Goal: Information Seeking & Learning: Learn about a topic

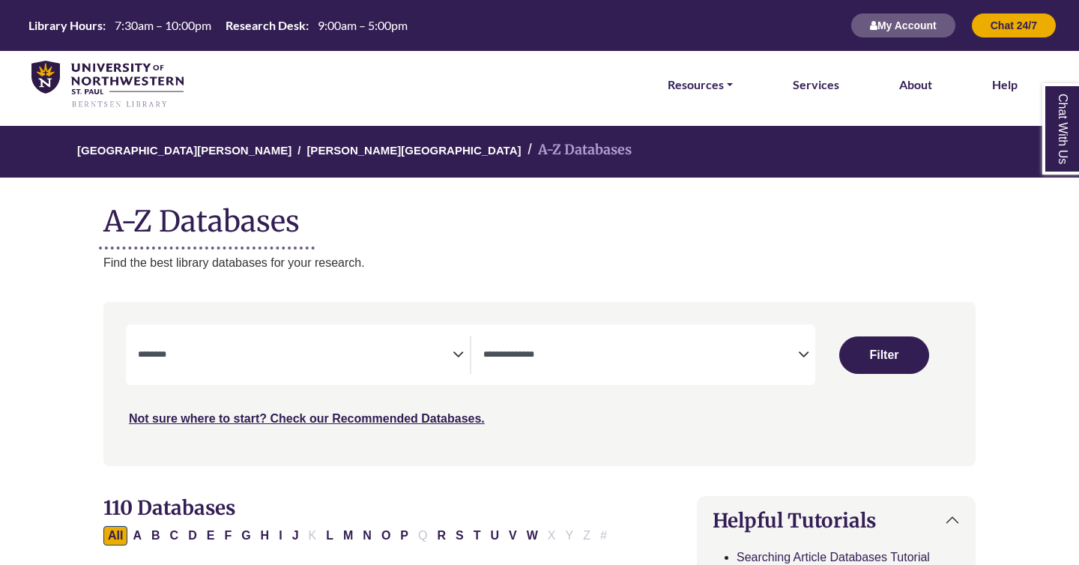
select select "Database Subject Filter"
select select "Database Types Filter"
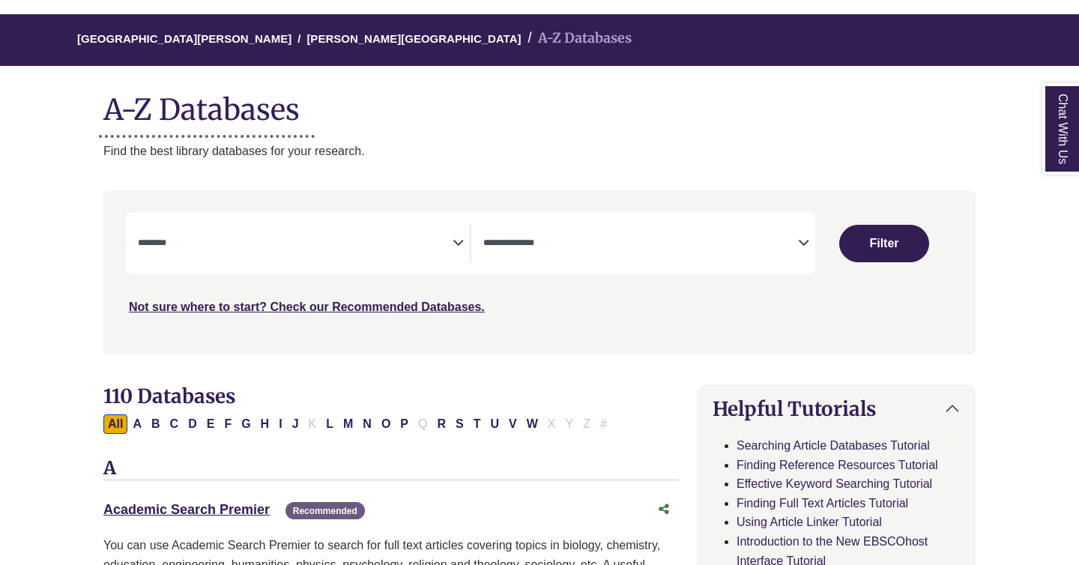
scroll to position [306, 0]
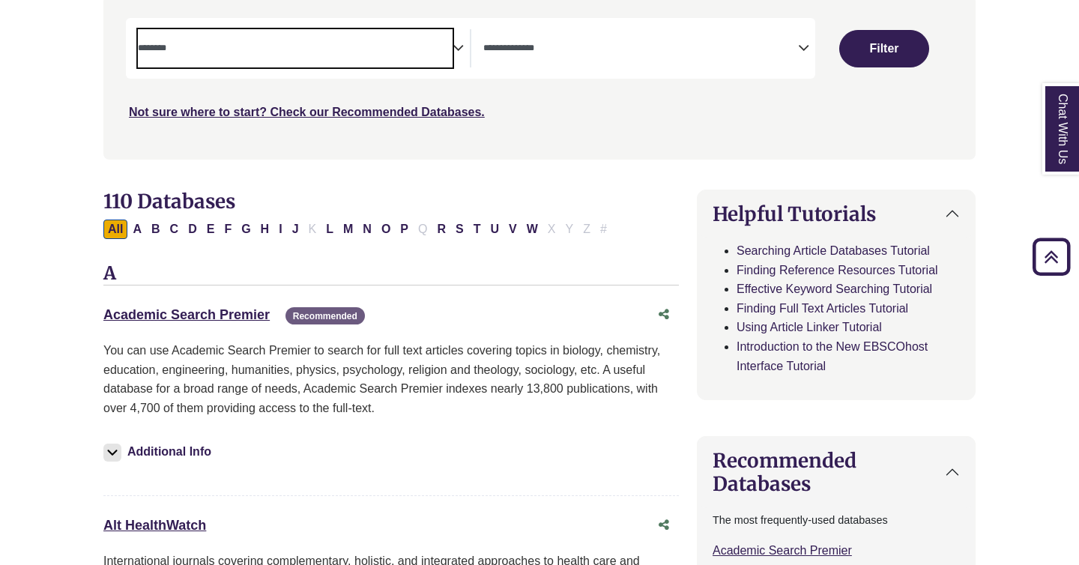
click at [442, 48] on textarea "Search" at bounding box center [295, 49] width 315 height 12
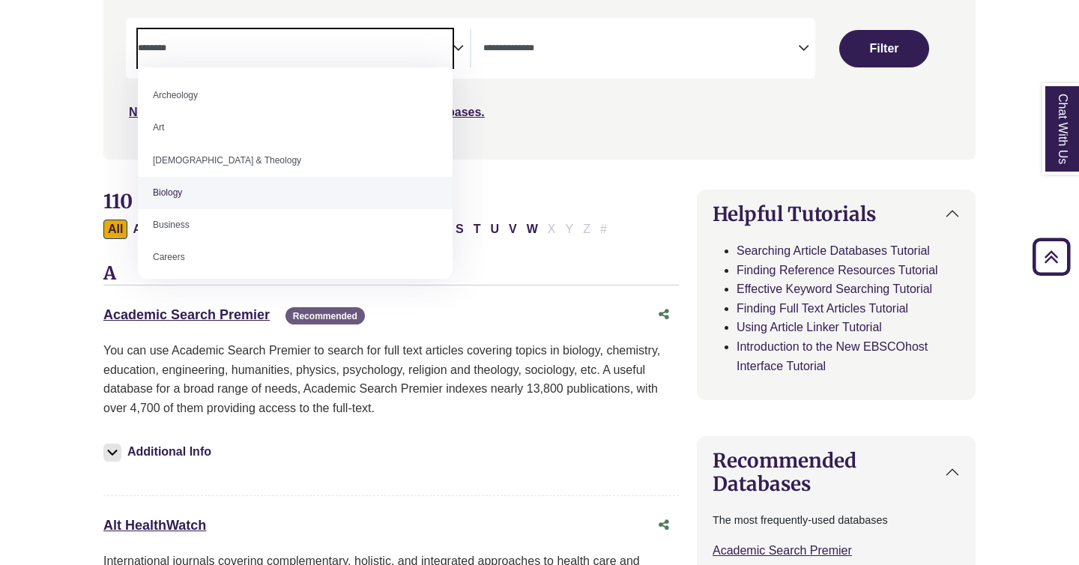
select select "*****"
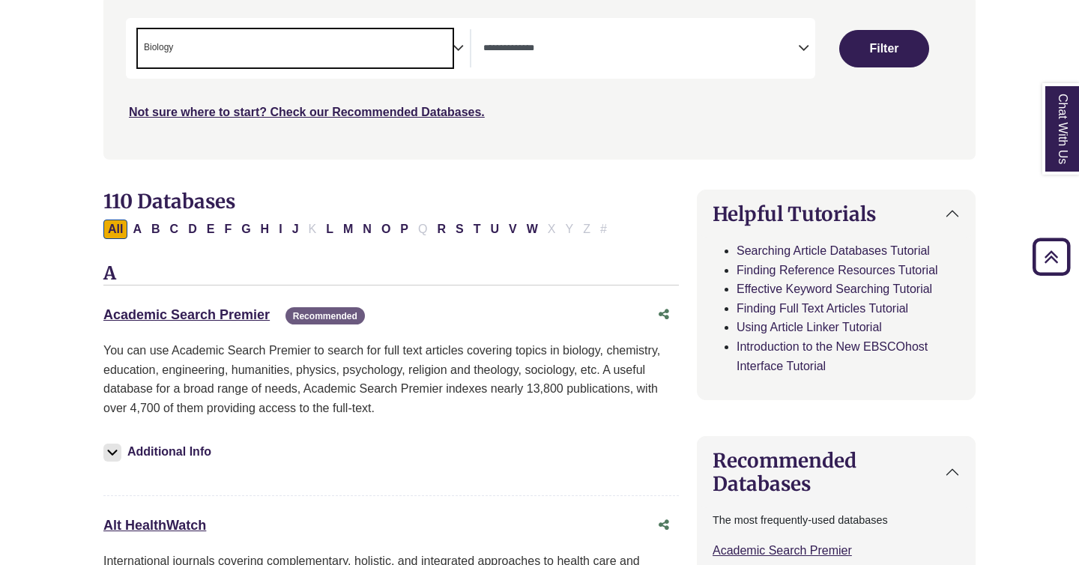
scroll to position [43, 0]
click at [874, 62] on button "Filter" at bounding box center [884, 48] width 90 height 37
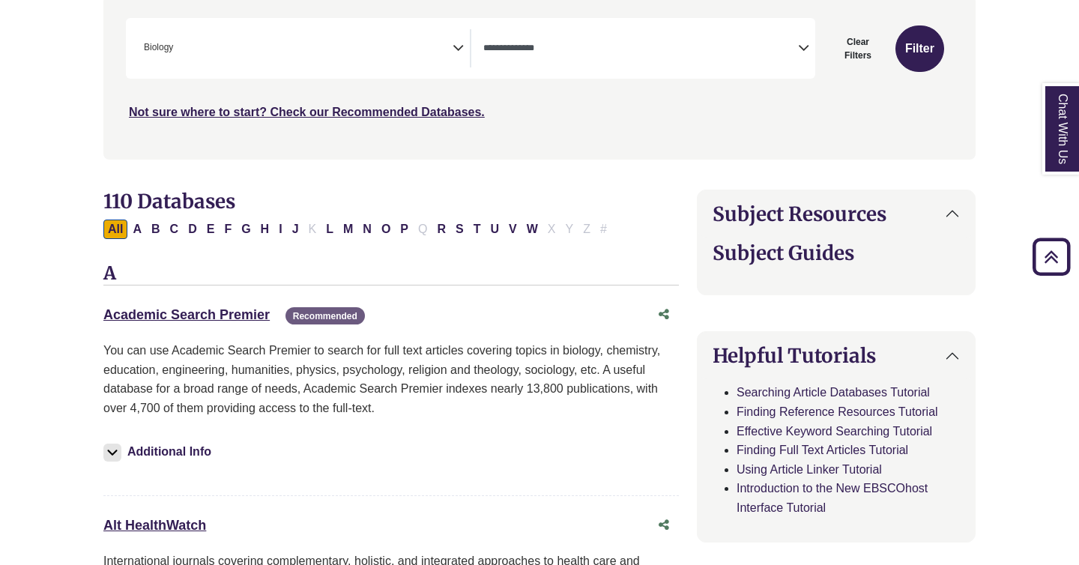
select select "Database Types Filter"
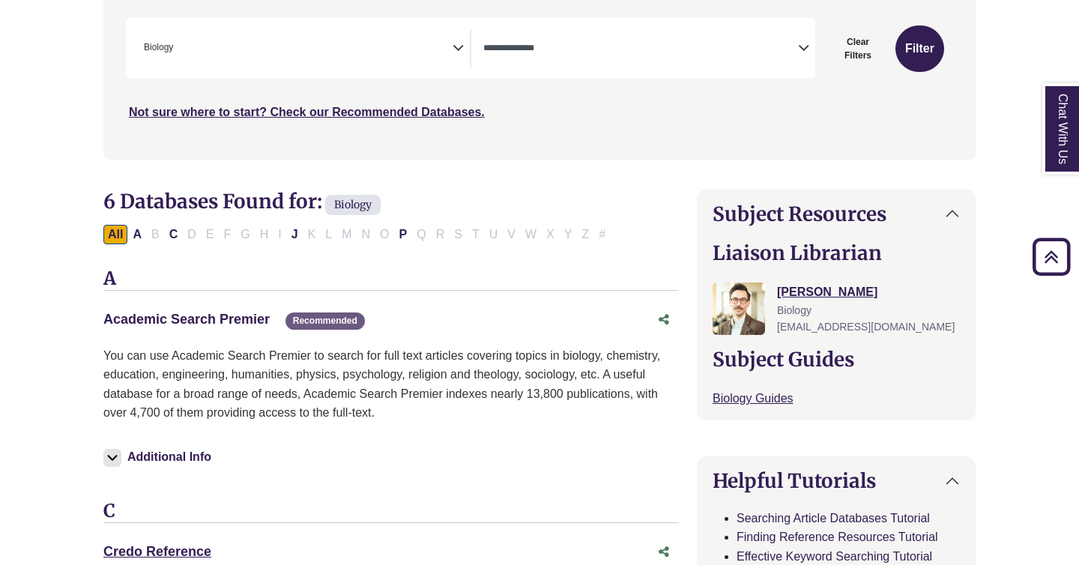
click at [227, 318] on link "Academic Search Premier This link opens in a new window" at bounding box center [186, 319] width 166 height 15
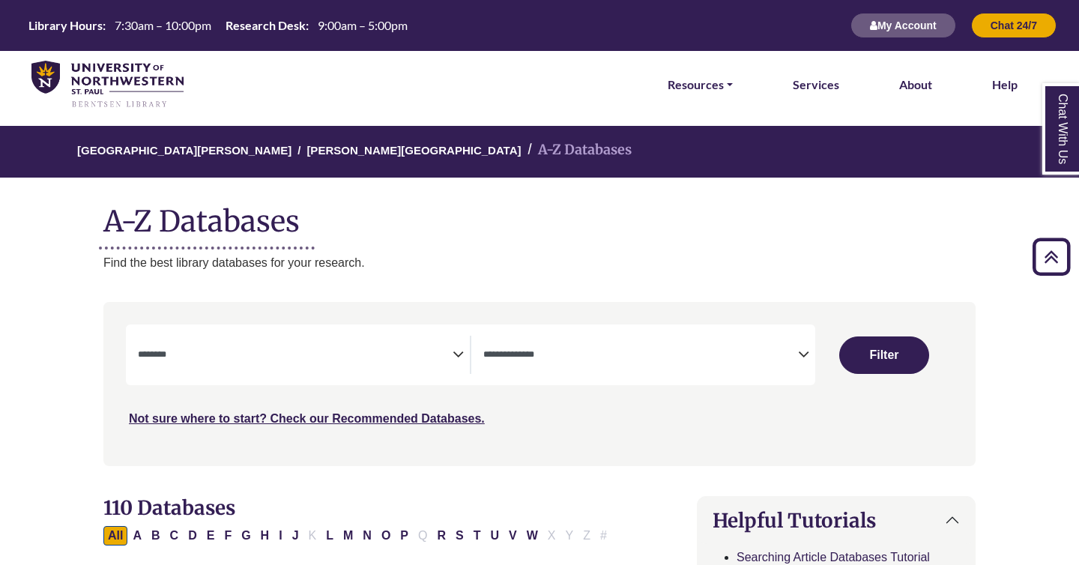
select select "Database Subject Filter"
select select "Database Types Filter"
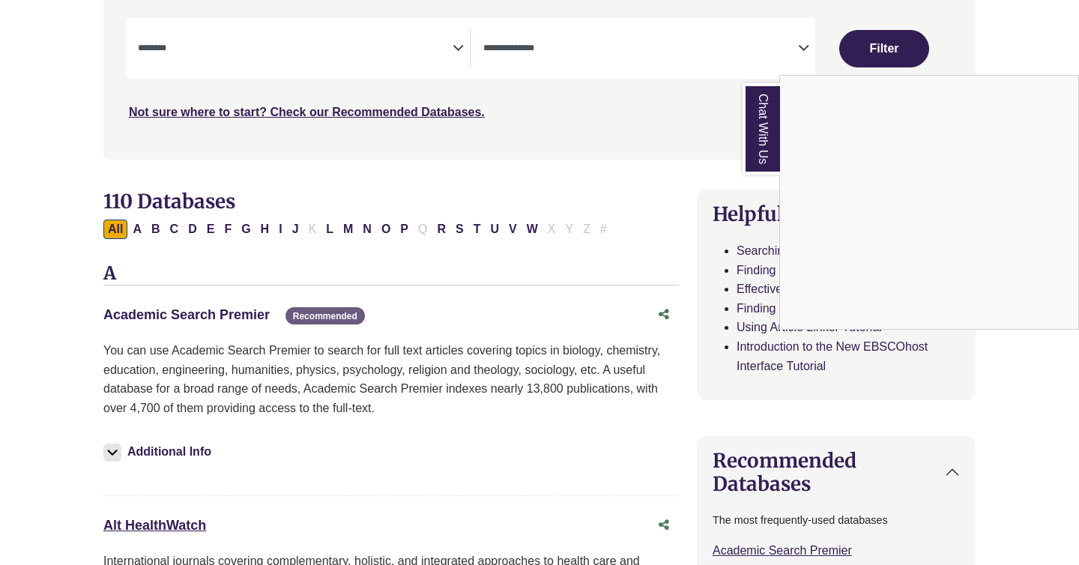
scroll to position [312, 0]
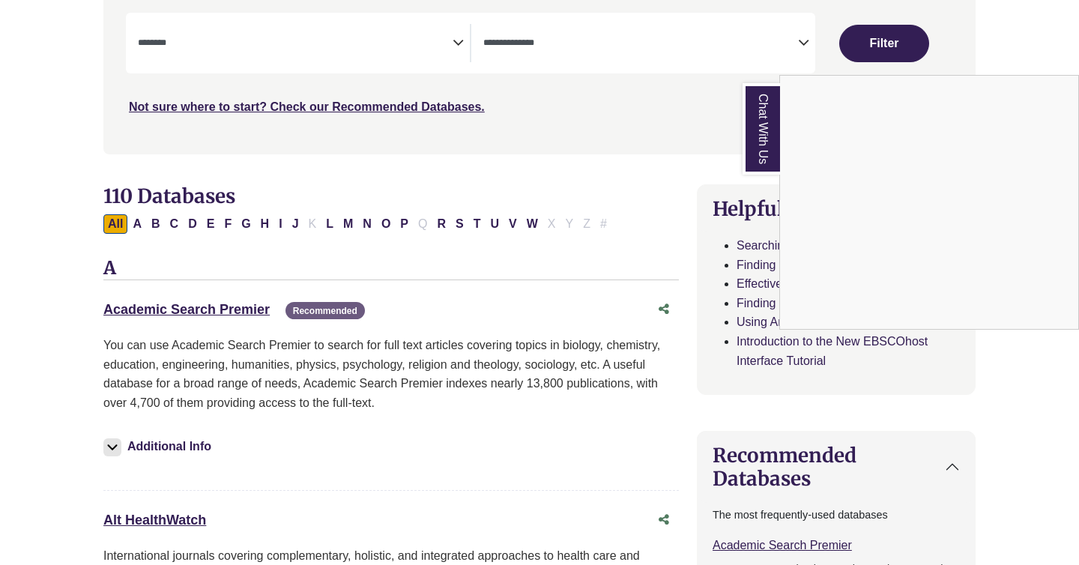
click at [455, 40] on div "Chat With Us" at bounding box center [539, 282] width 1079 height 565
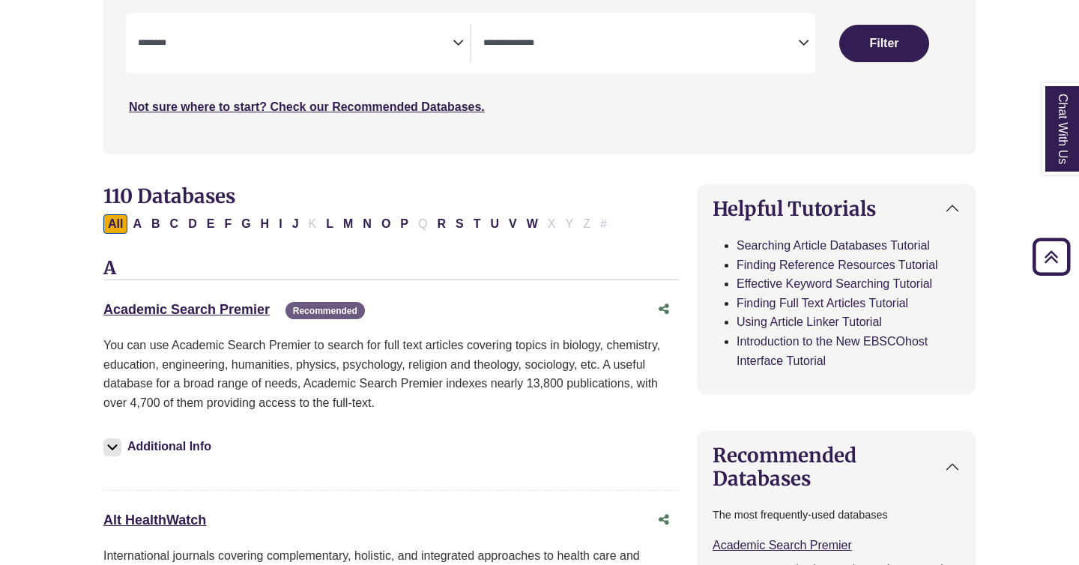
click at [442, 40] on textarea "Search" at bounding box center [295, 44] width 315 height 12
click at [459, 43] on icon "Search filters" at bounding box center [458, 40] width 11 height 22
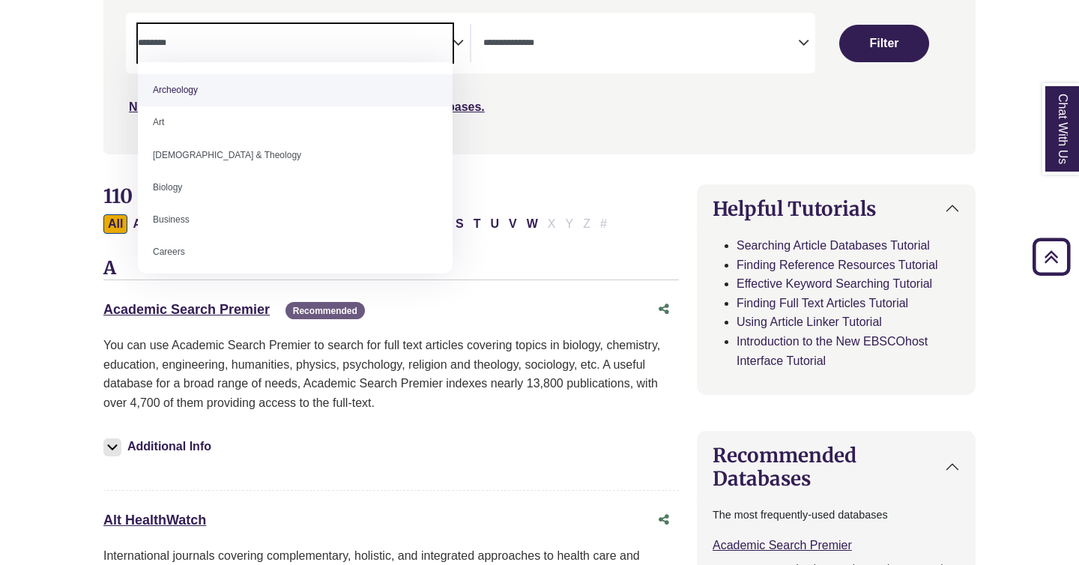
click at [459, 43] on icon "Search filters" at bounding box center [458, 40] width 11 height 22
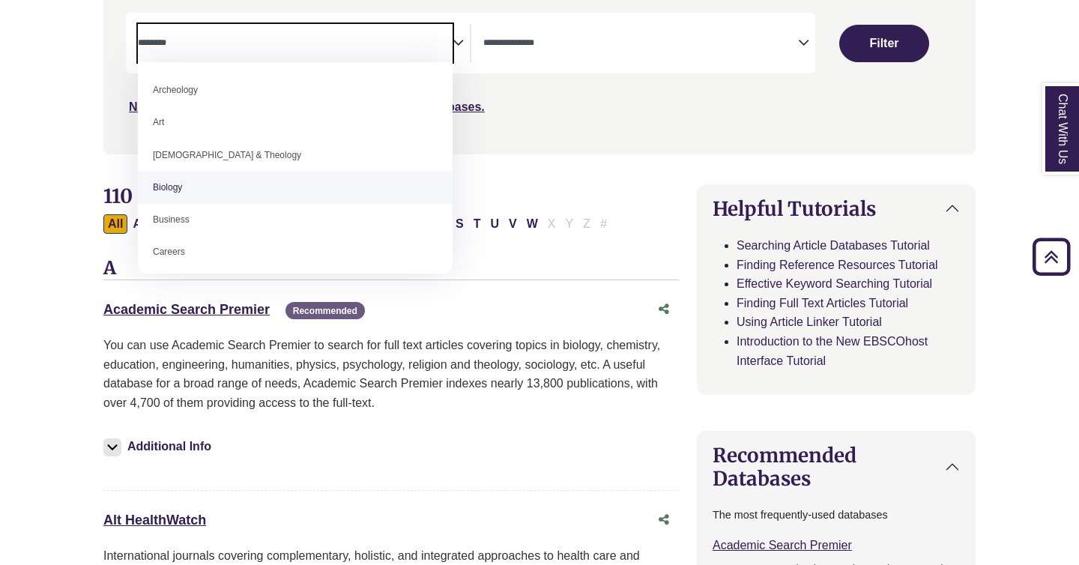
select select "*****"
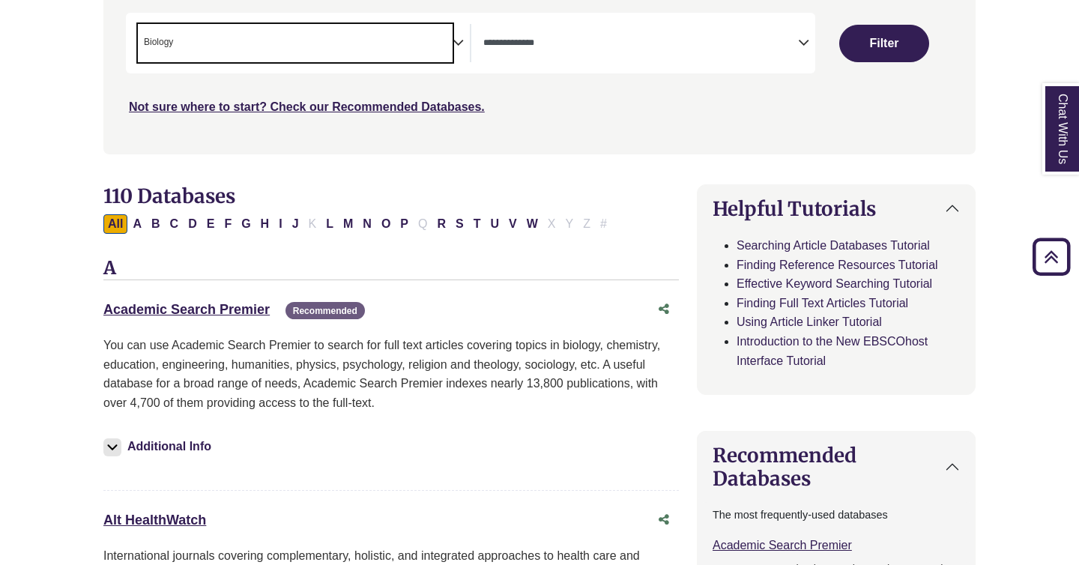
scroll to position [43, 0]
click at [903, 41] on button "Filter" at bounding box center [884, 43] width 90 height 37
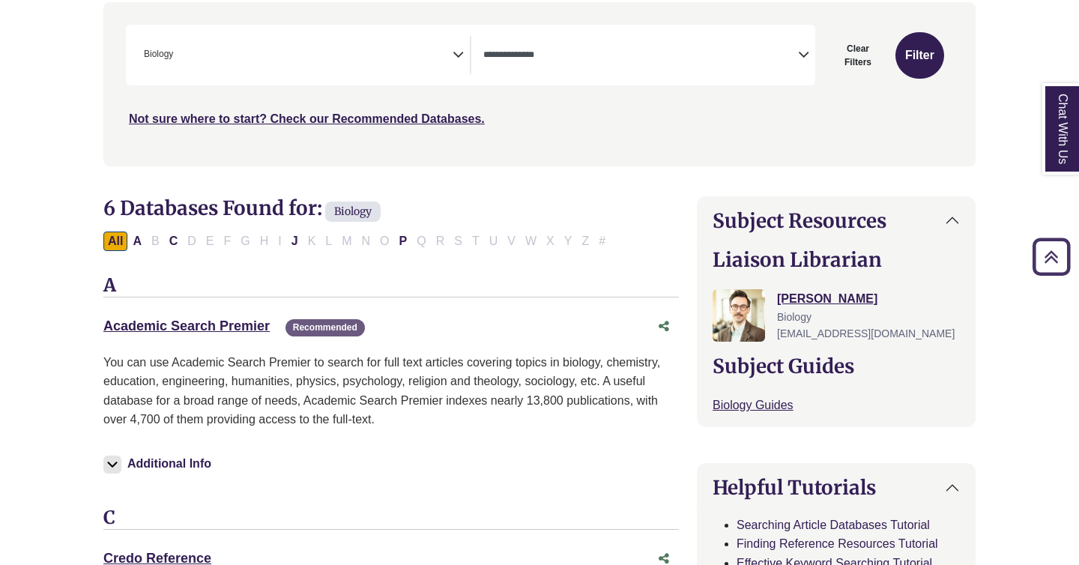
scroll to position [289, 0]
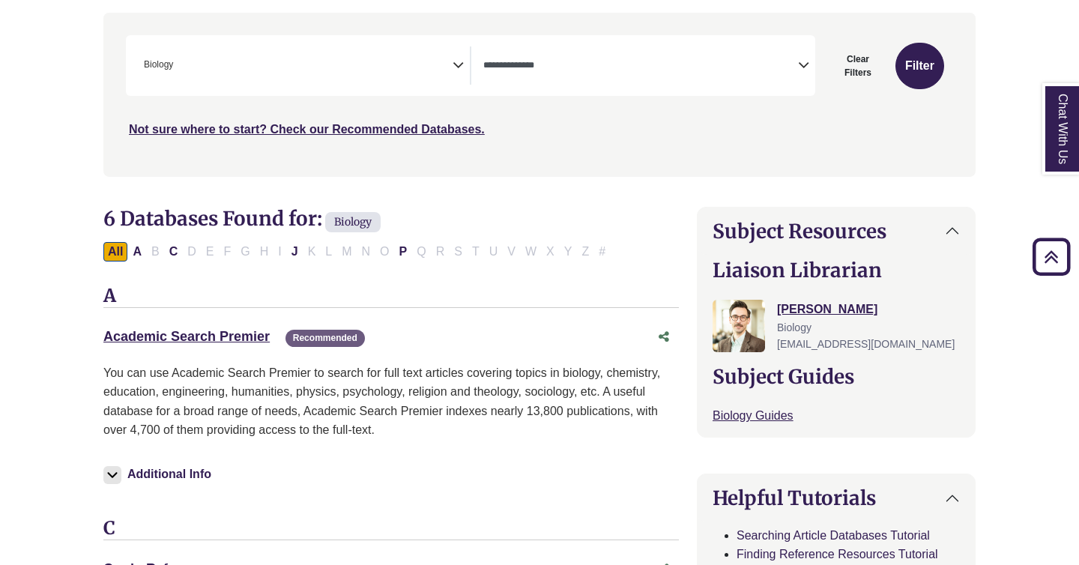
click at [450, 64] on span "× Biology" at bounding box center [295, 65] width 315 height 38
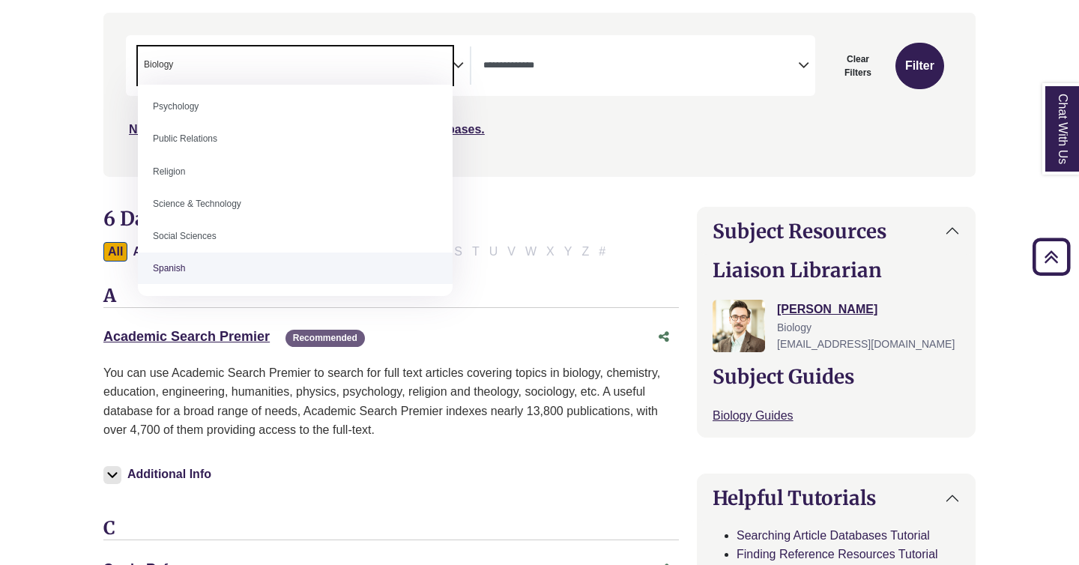
scroll to position [1197, 0]
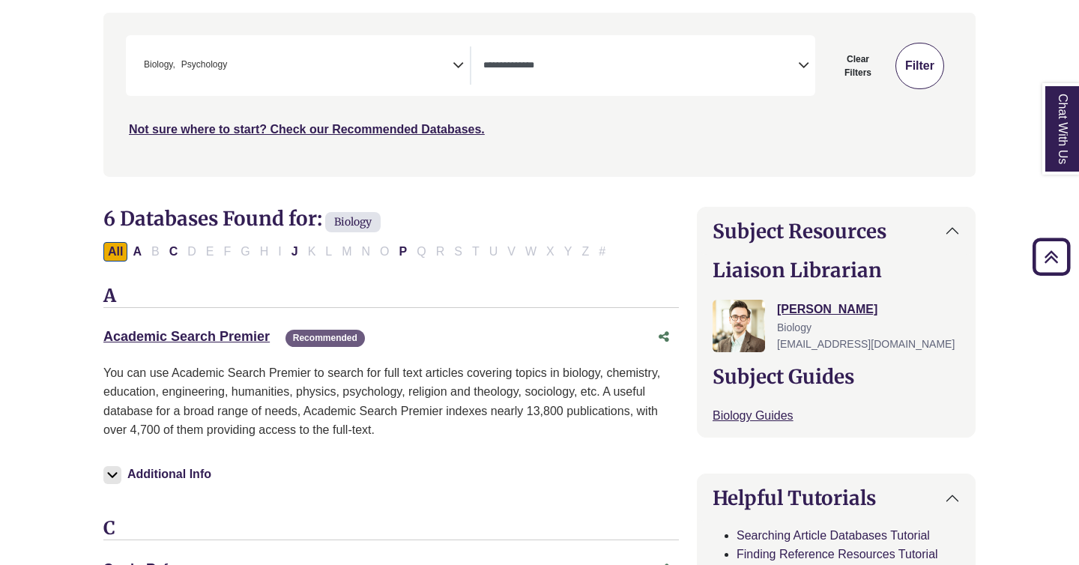
click at [931, 64] on button "Filter" at bounding box center [919, 66] width 49 height 46
select select "Database Types Filter"
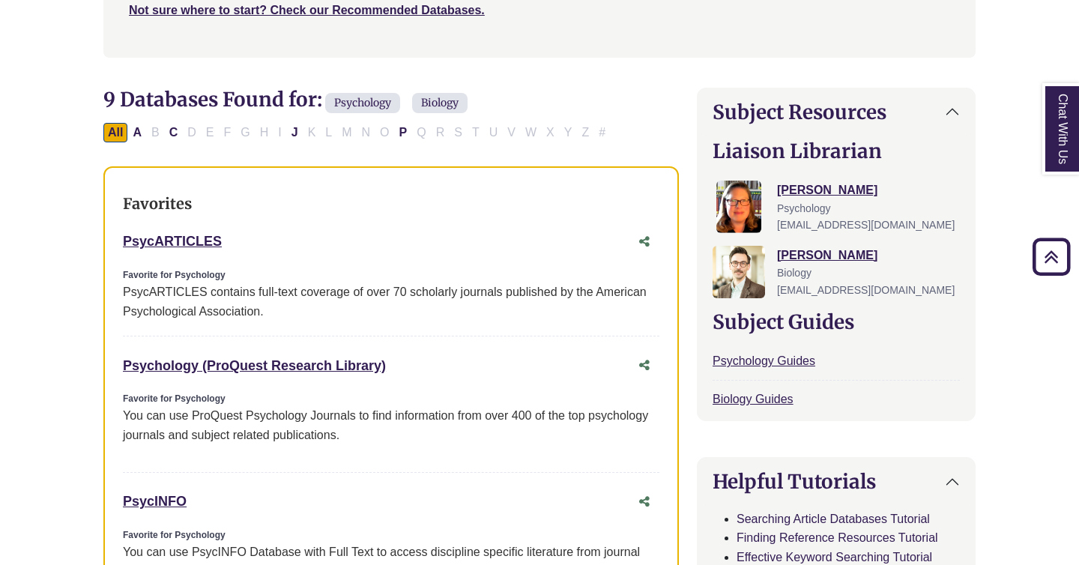
scroll to position [420, 0]
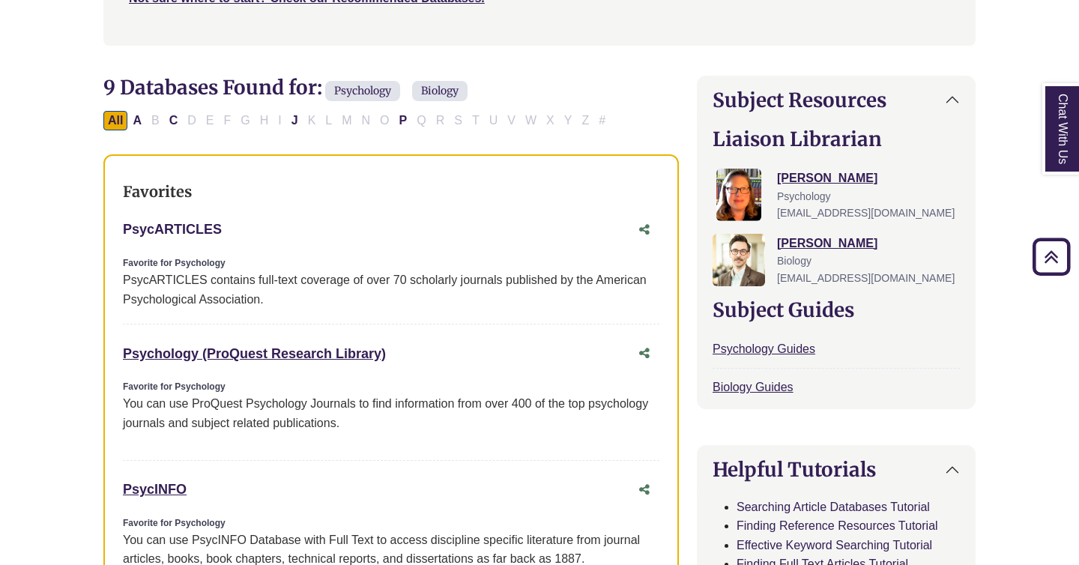
click at [159, 223] on link "PsycARTICLES This link opens in a new window" at bounding box center [172, 229] width 99 height 15
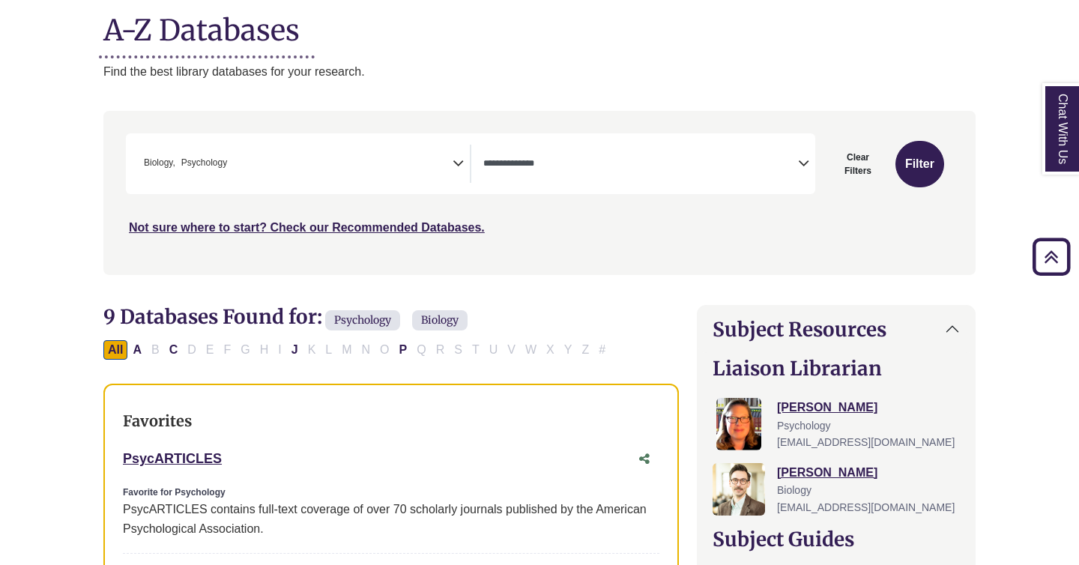
scroll to position [166, 0]
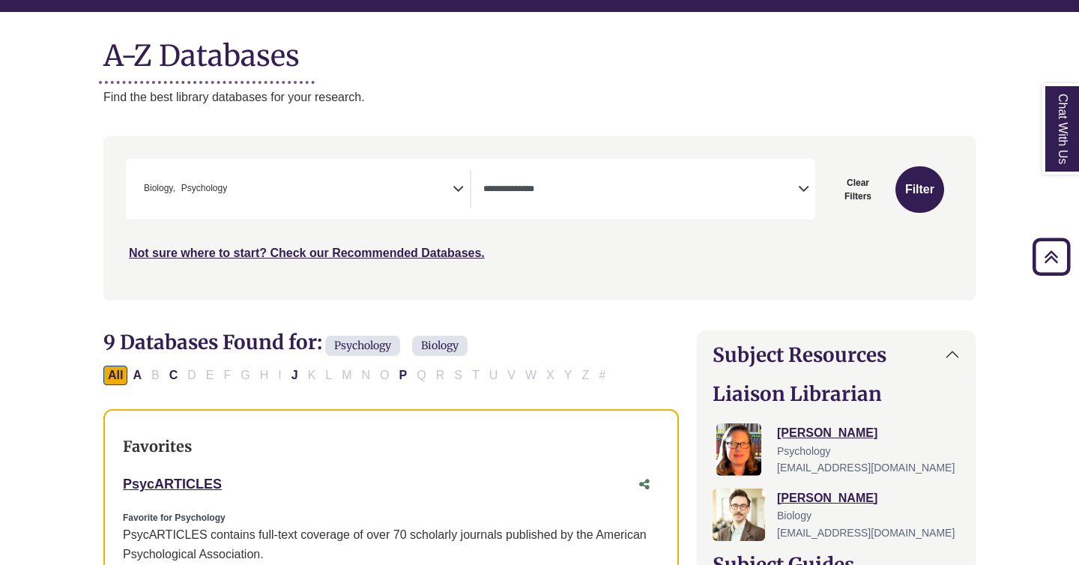
click at [371, 188] on span "× Biology × Psychology" at bounding box center [295, 189] width 315 height 38
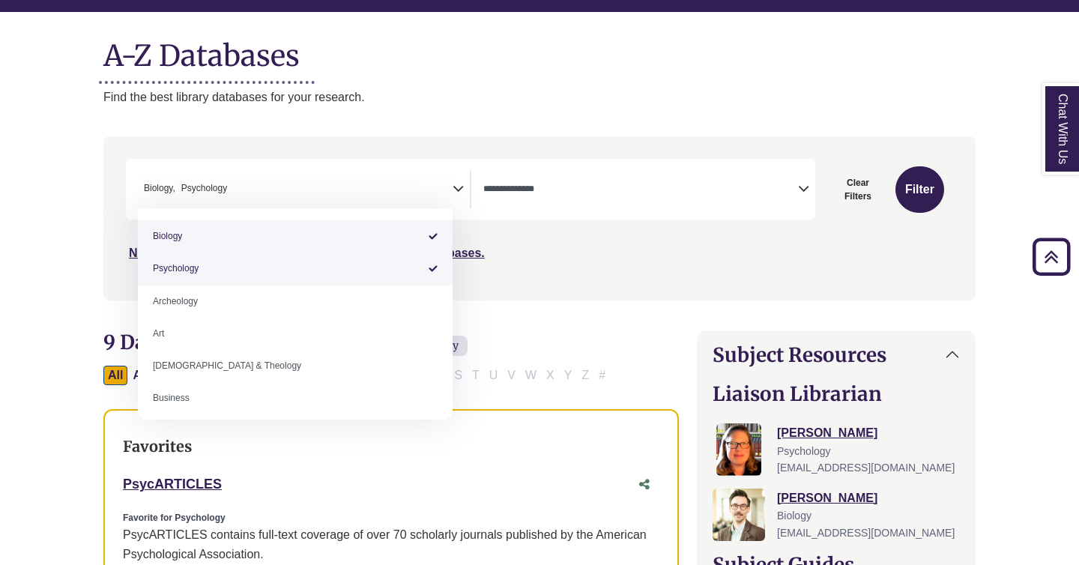
select select "*****"
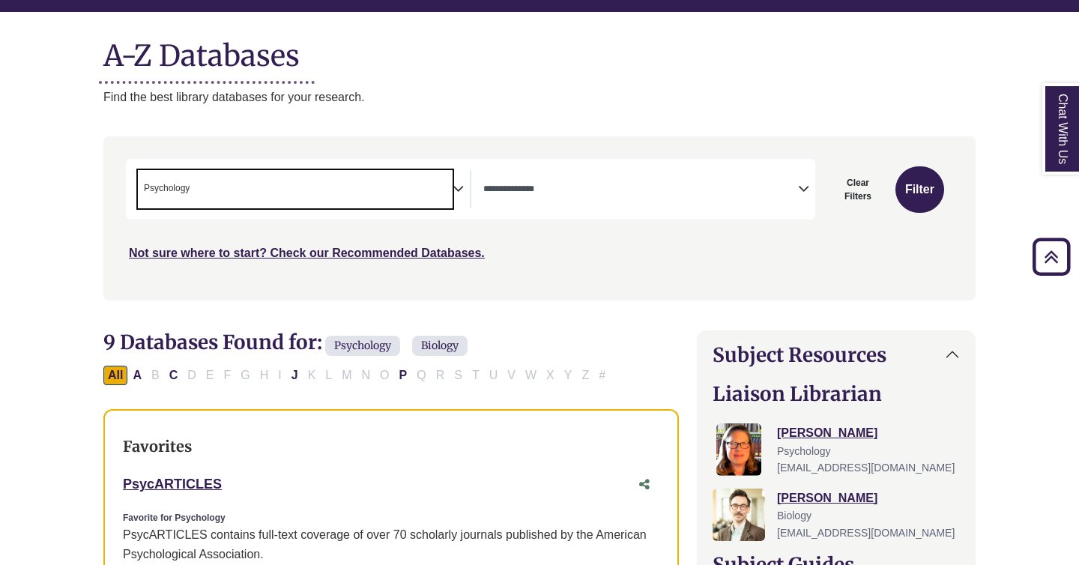
click at [256, 202] on span "× Psychology" at bounding box center [295, 189] width 315 height 38
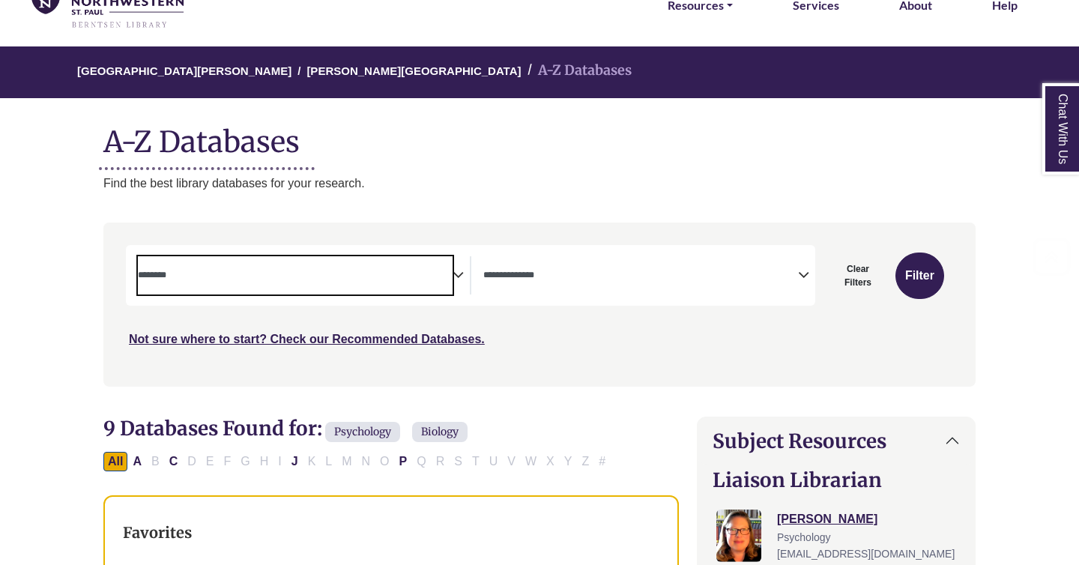
scroll to position [91, 0]
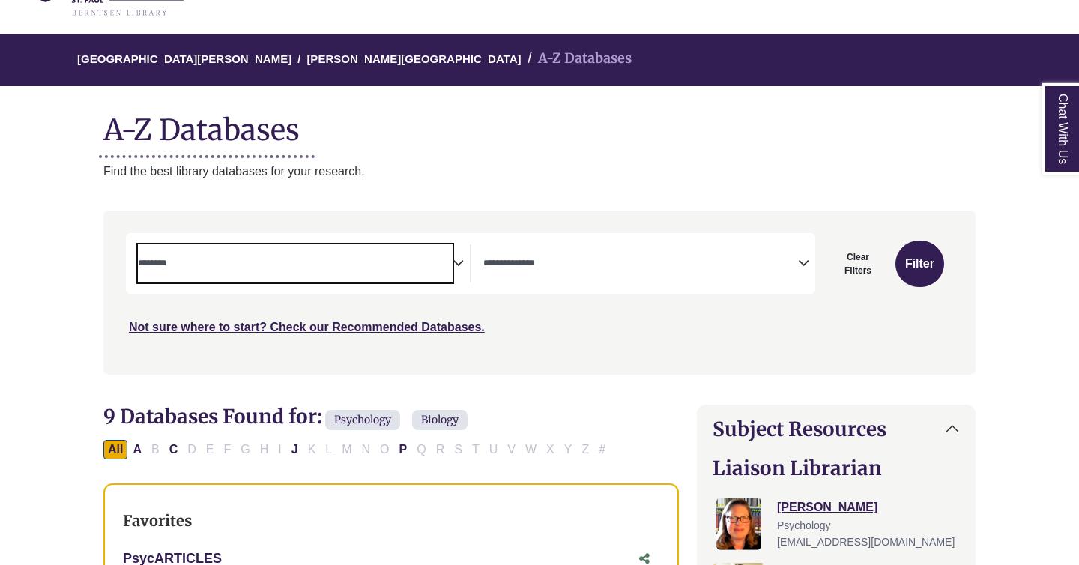
click at [225, 301] on div "***" at bounding box center [539, 284] width 827 height 103
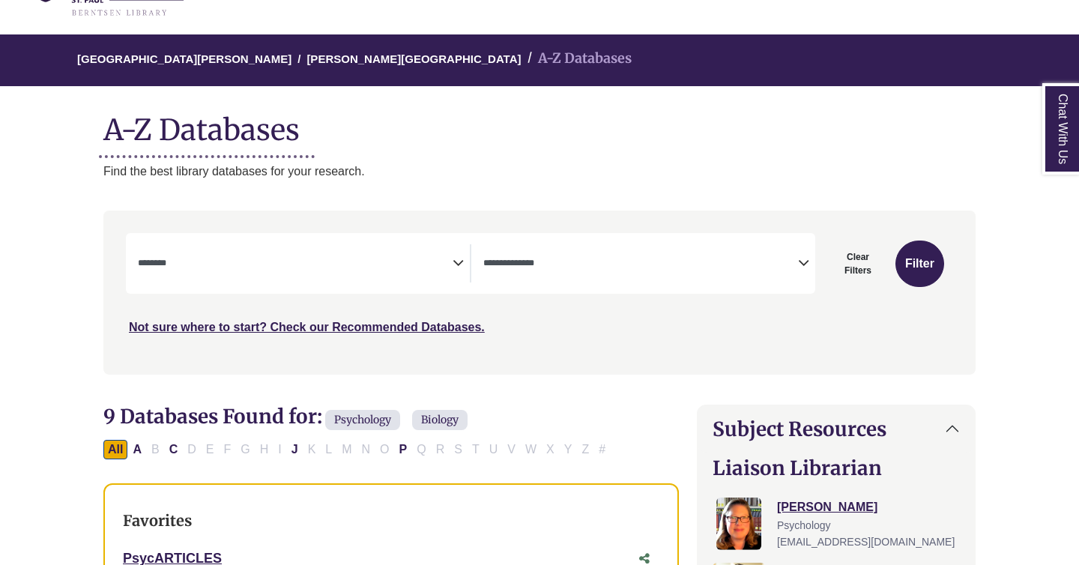
click at [229, 253] on span "Search filters" at bounding box center [295, 263] width 315 height 38
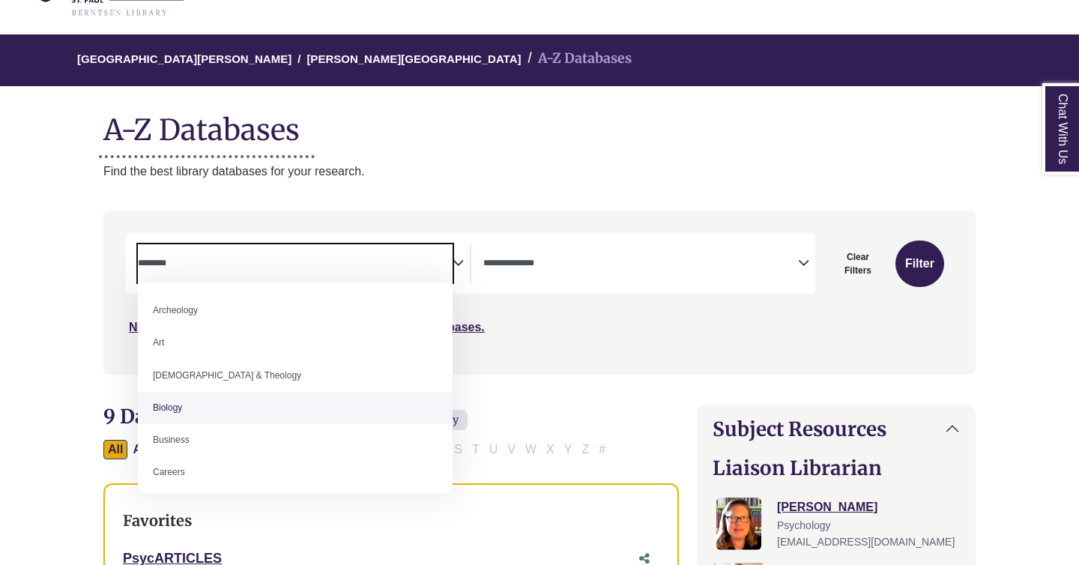
select select "*****"
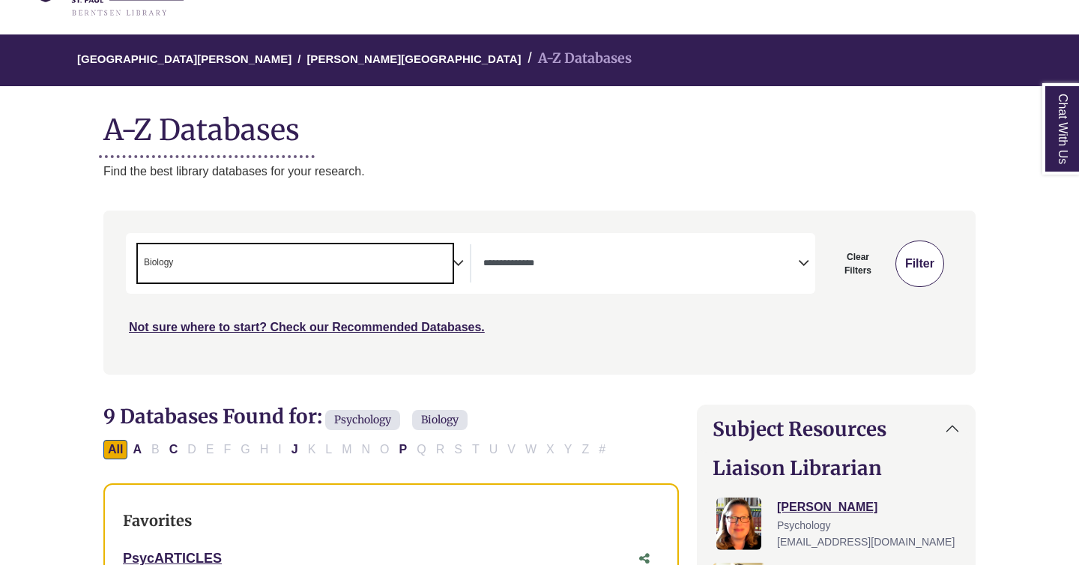
click at [934, 255] on button "Filter" at bounding box center [919, 264] width 49 height 46
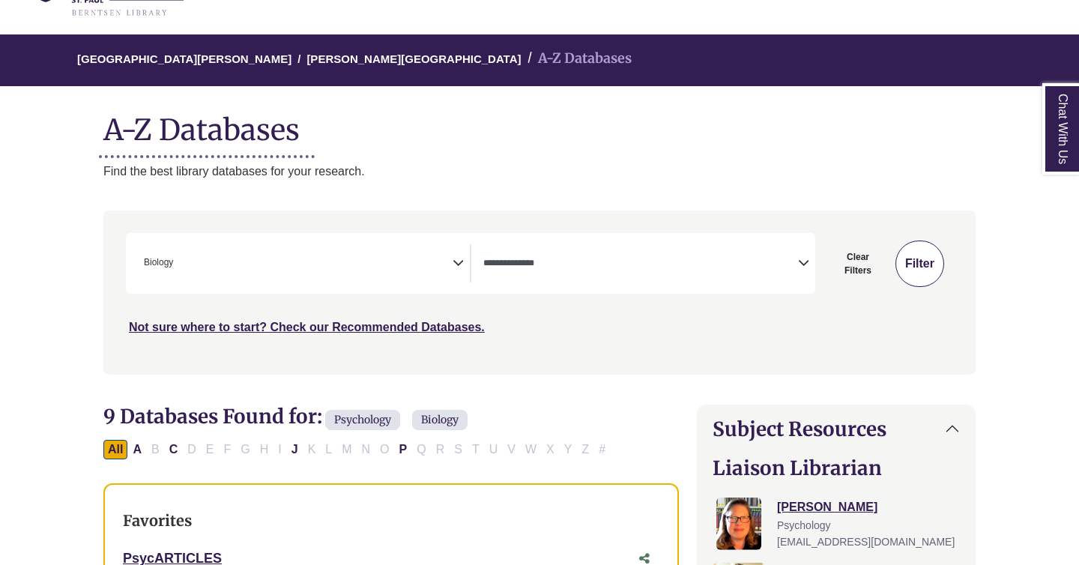
select select "Database Types Filter"
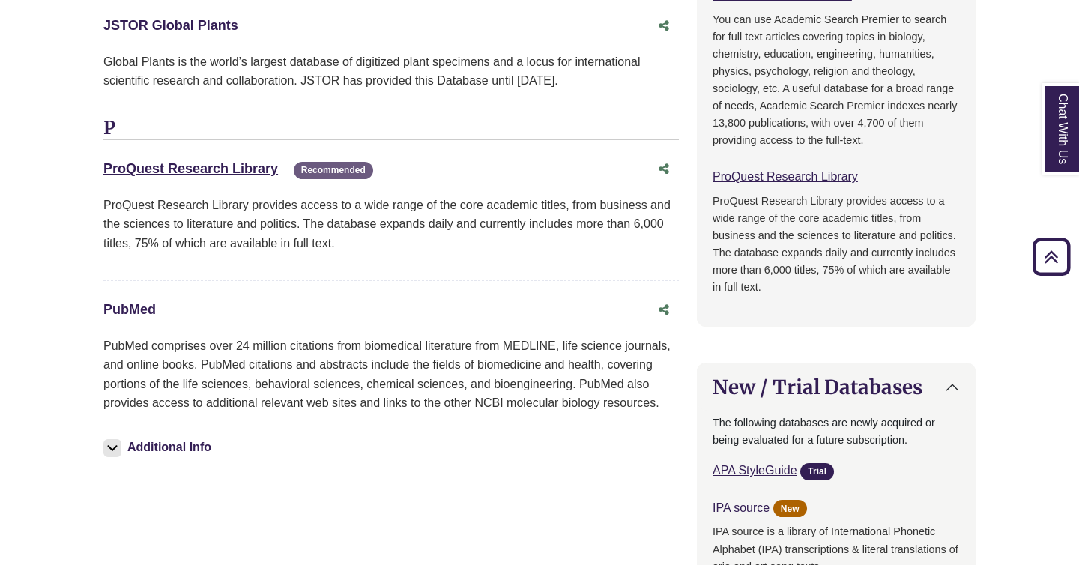
scroll to position [1128, 0]
